Goal: Task Accomplishment & Management: Complete application form

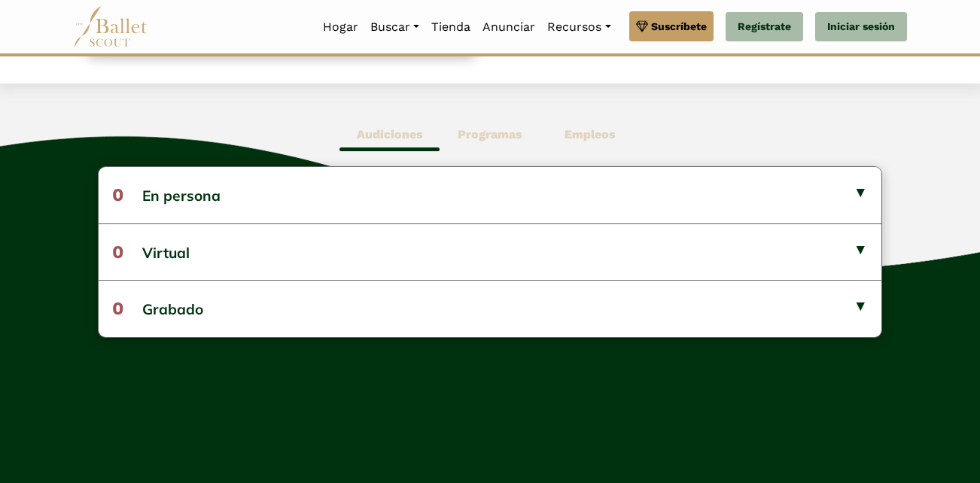
scroll to position [293, 0]
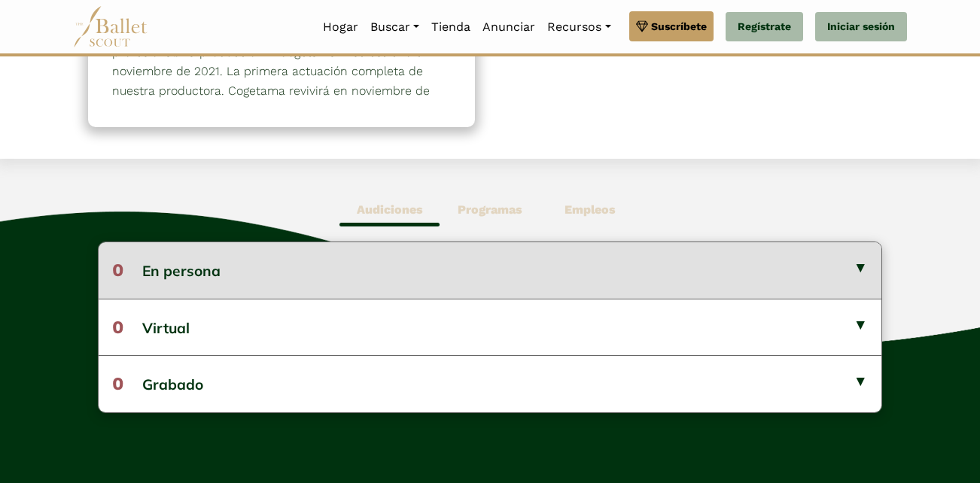
click at [856, 268] on button "0 En persona" at bounding box center [490, 270] width 783 height 56
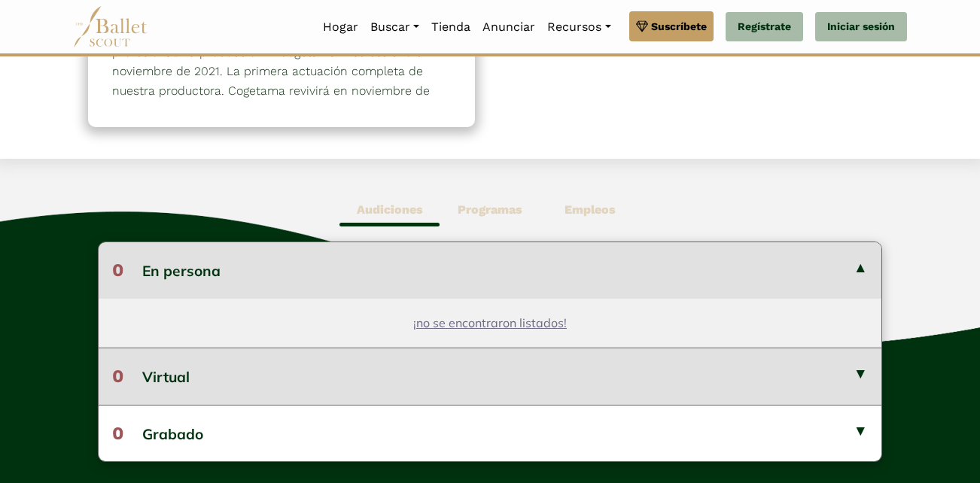
click at [865, 369] on button "0 Virtual" at bounding box center [490, 376] width 783 height 56
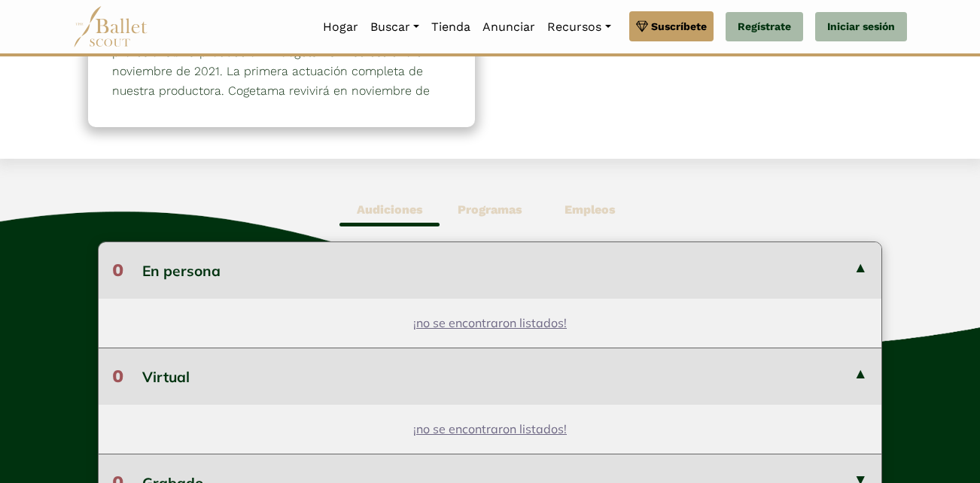
scroll to position [444, 0]
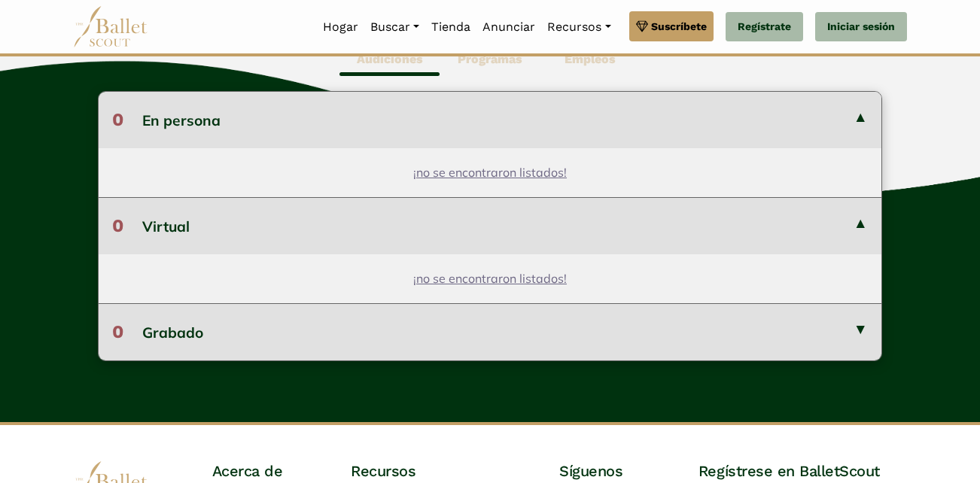
click at [858, 330] on button "0 Grabado" at bounding box center [490, 331] width 783 height 56
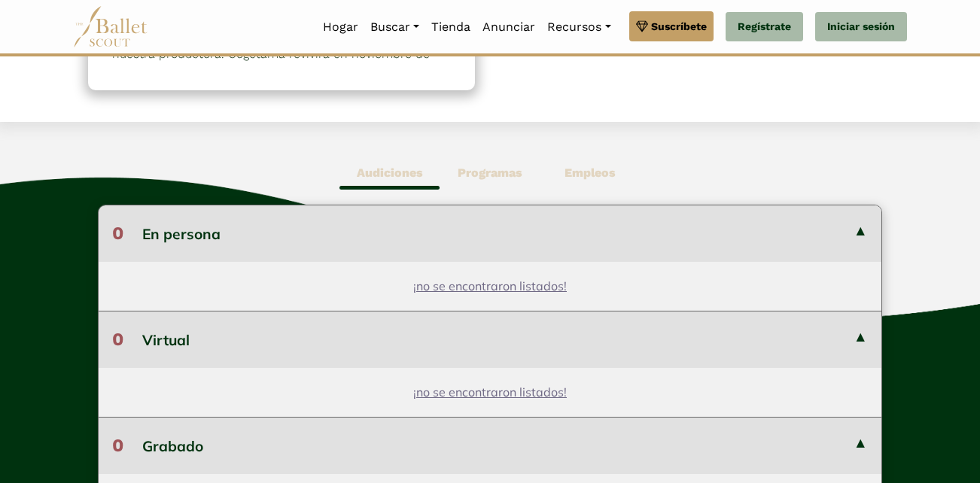
scroll to position [293, 0]
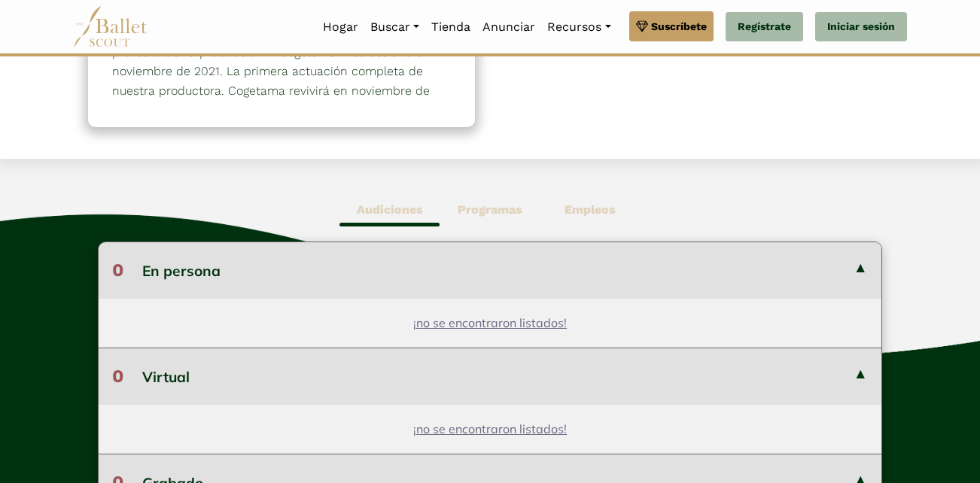
click at [492, 215] on b "Programas" at bounding box center [490, 209] width 65 height 14
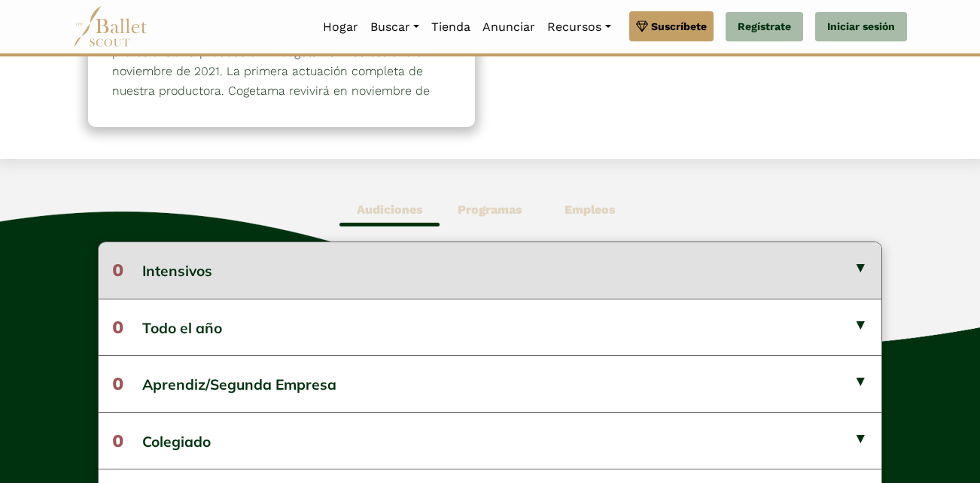
click at [862, 263] on button "0 Intensivos" at bounding box center [490, 270] width 783 height 56
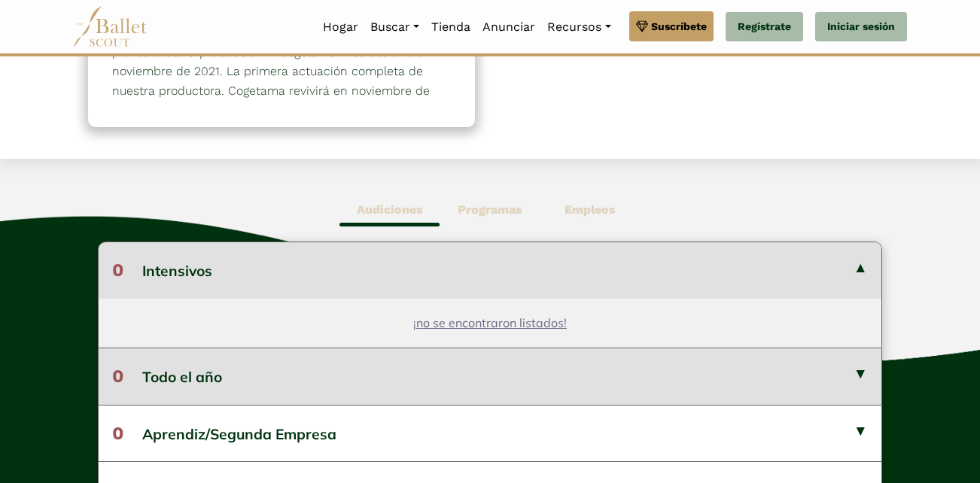
click at [862, 367] on button "0 Todo el año" at bounding box center [490, 376] width 783 height 56
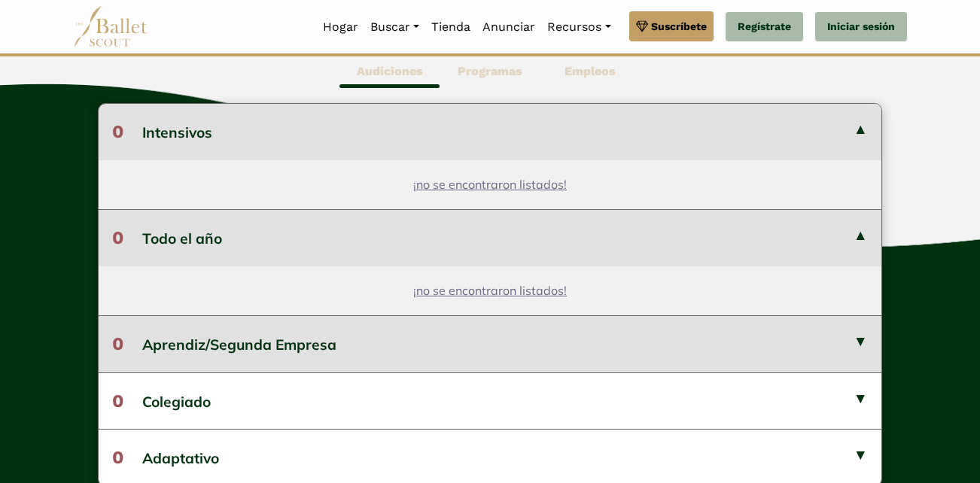
scroll to position [444, 0]
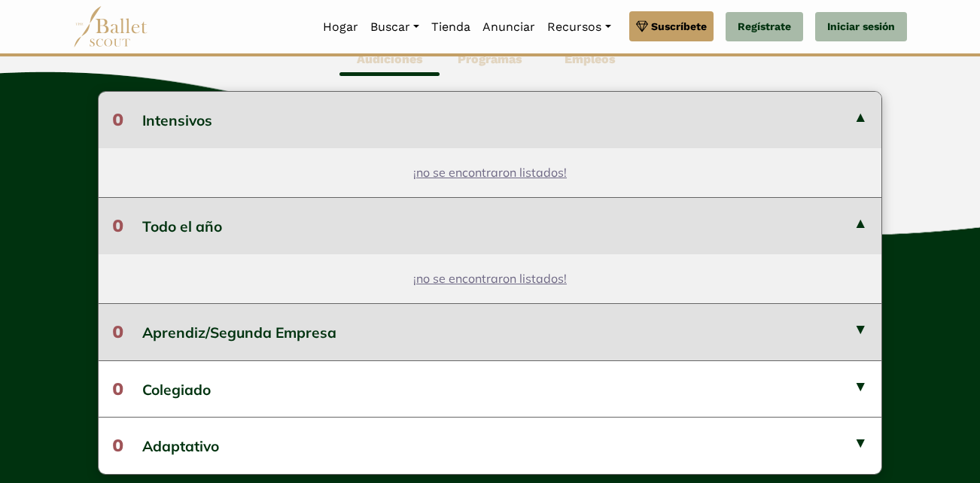
click at [858, 318] on button "0 Aprendiz/Segunda Empresa" at bounding box center [490, 331] width 783 height 56
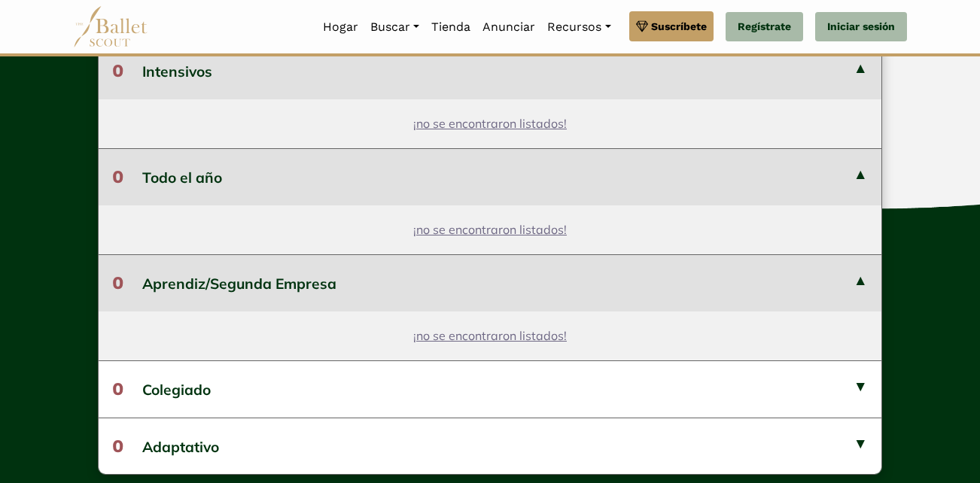
scroll to position [519, 0]
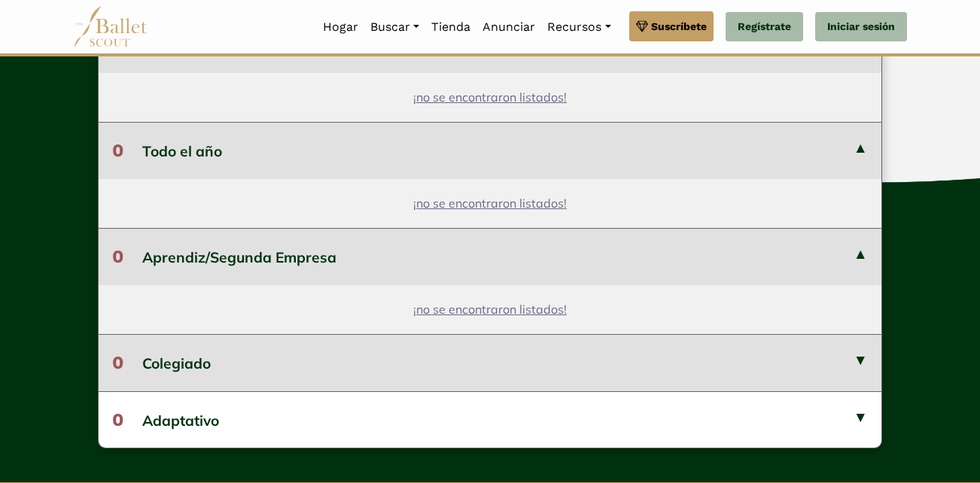
click at [859, 356] on button "0 Colegiado" at bounding box center [490, 362] width 783 height 56
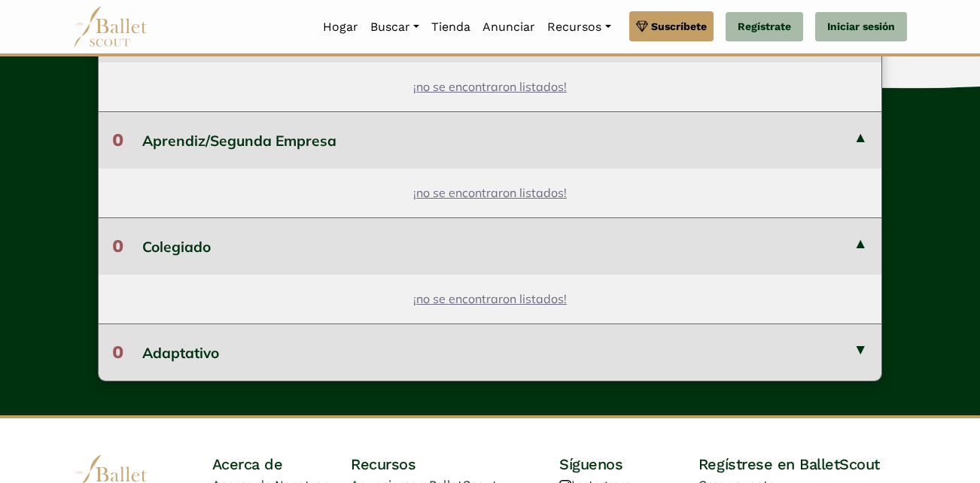
scroll to position [670, 0]
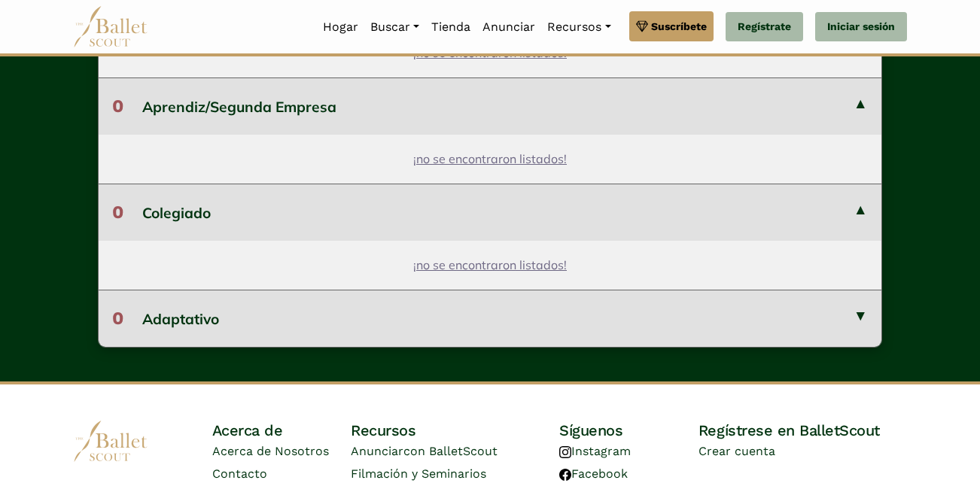
click at [862, 316] on button "0 Adaptativo" at bounding box center [490, 318] width 783 height 56
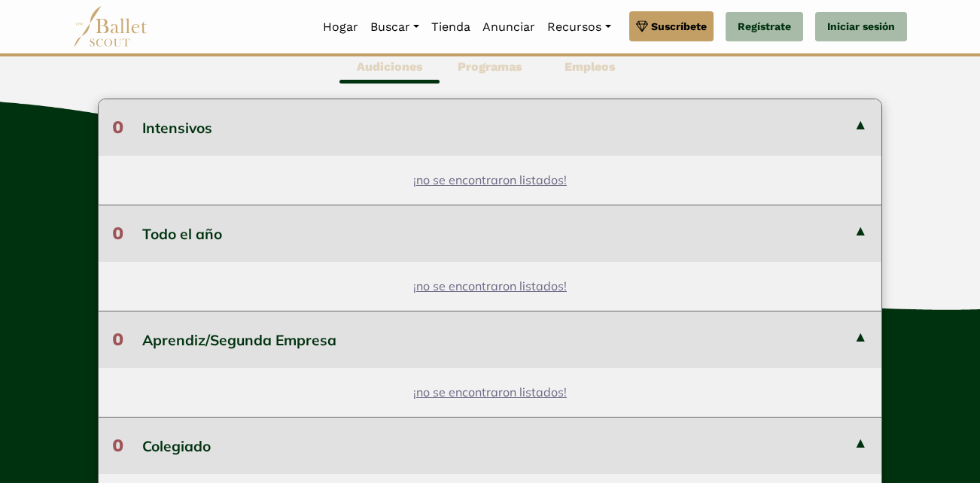
scroll to position [369, 0]
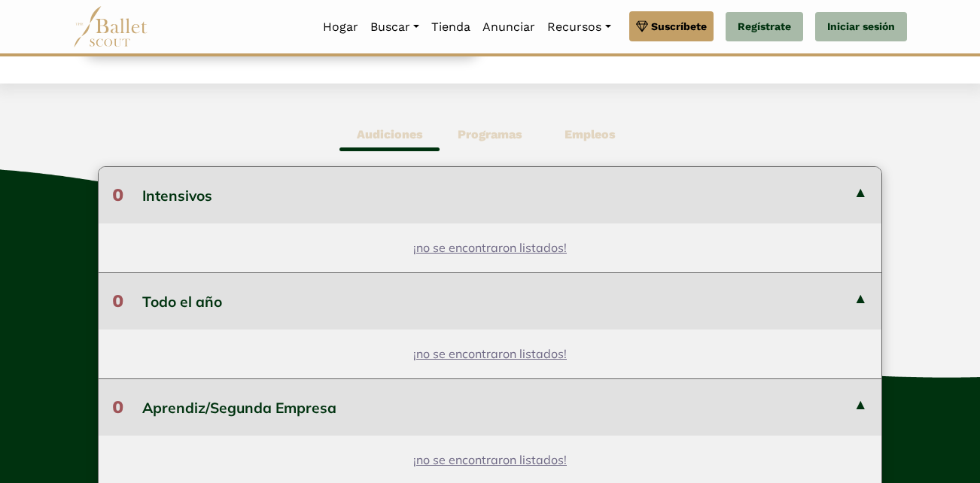
click at [585, 138] on b "Empleos" at bounding box center [589, 134] width 51 height 14
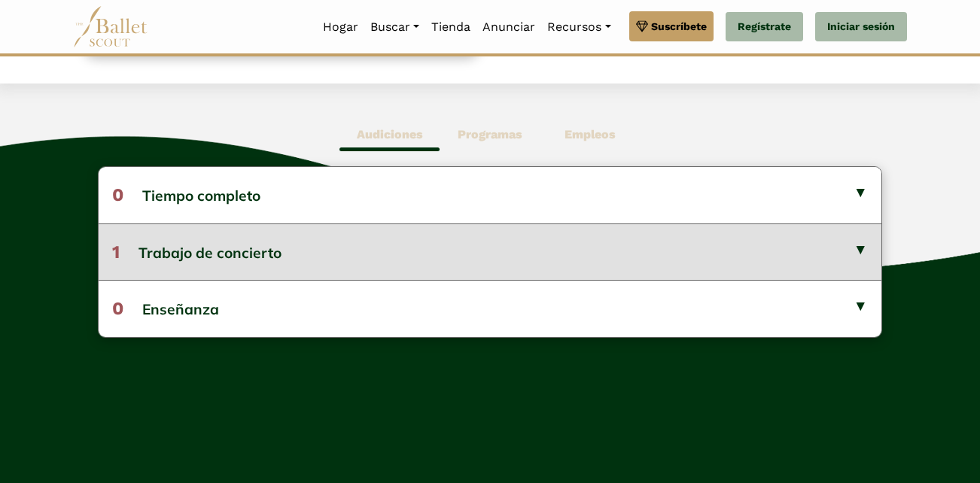
click at [868, 236] on button "1 Trabajo de concierto" at bounding box center [490, 251] width 783 height 56
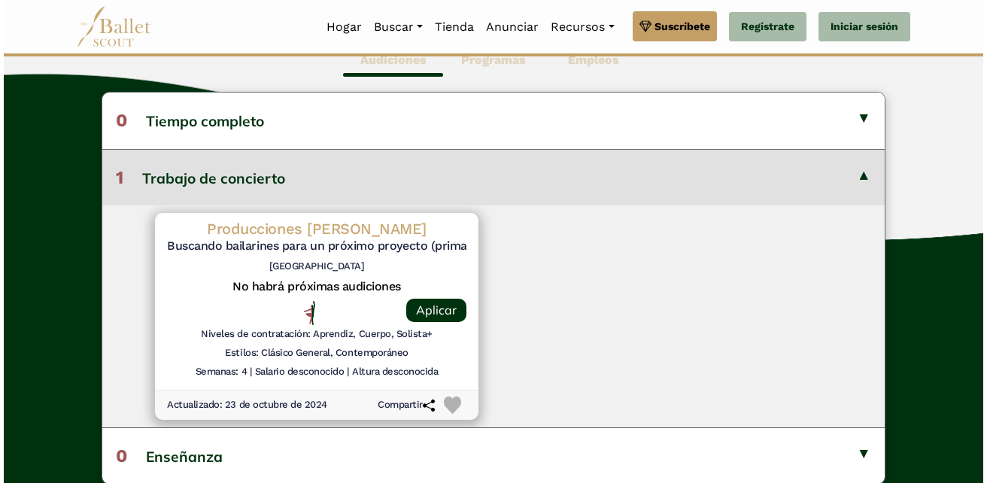
scroll to position [444, 0]
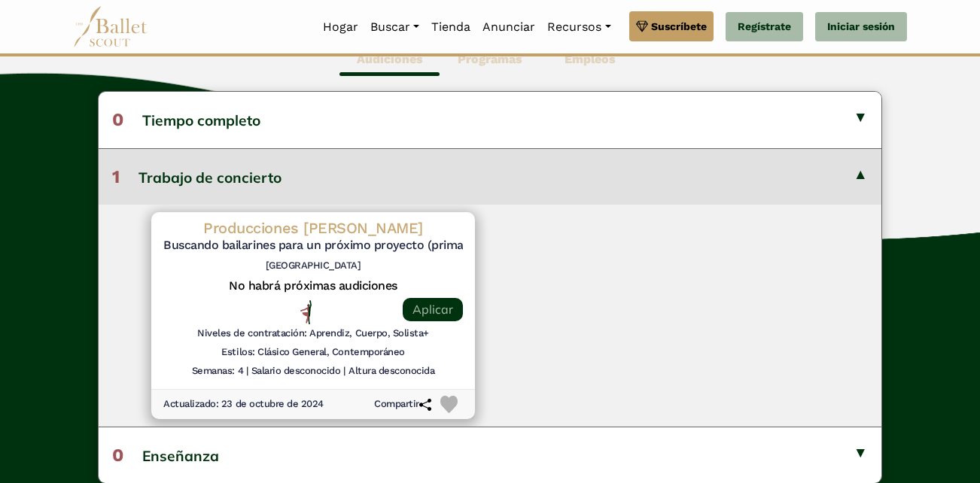
click at [443, 312] on link "Aplicar" at bounding box center [433, 309] width 60 height 23
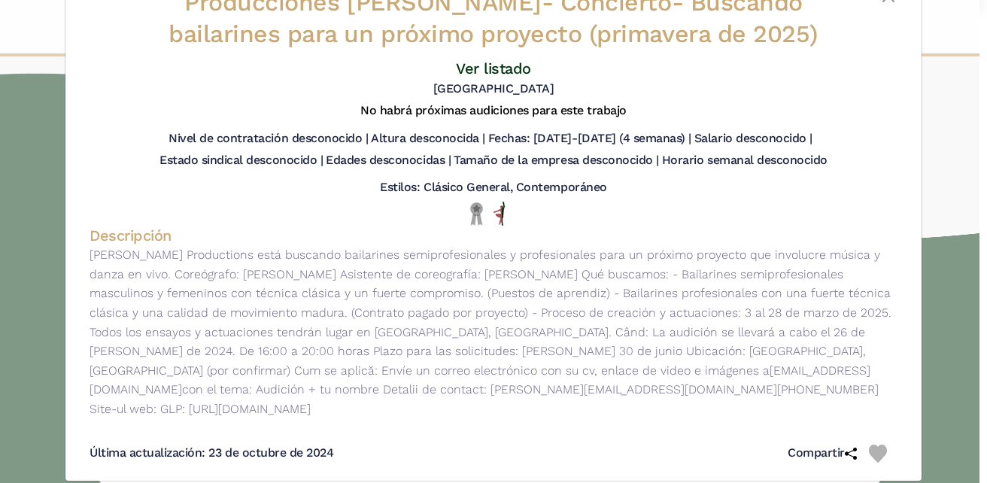
scroll to position [0, 0]
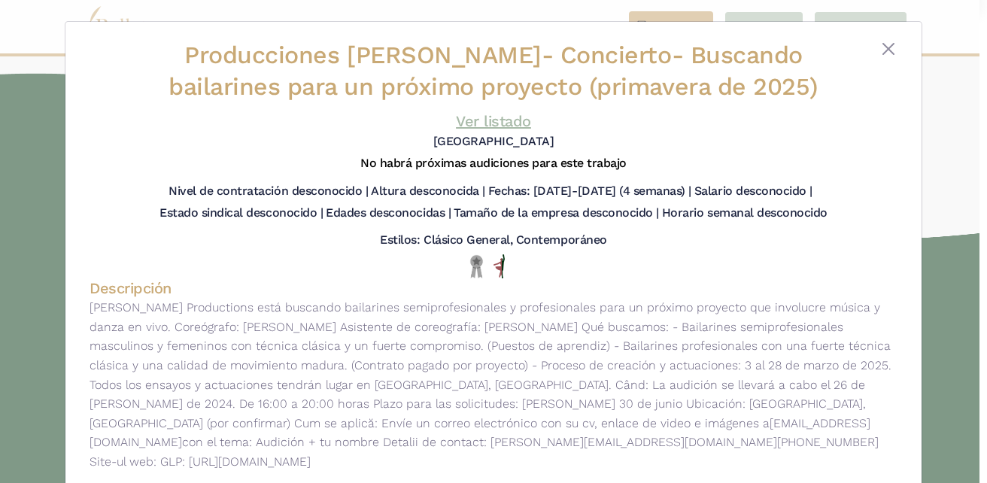
click at [501, 120] on link "Ver listado" at bounding box center [493, 121] width 75 height 18
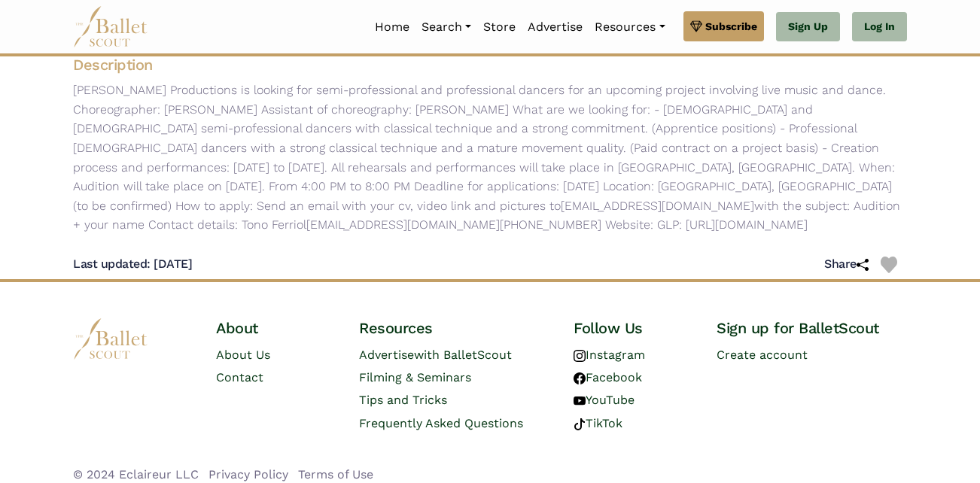
scroll to position [266, 0]
